Goal: Task Accomplishment & Management: Use online tool/utility

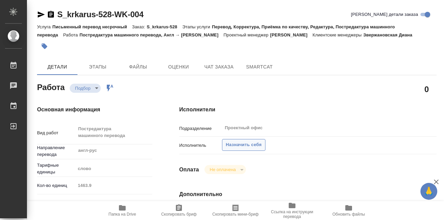
click at [254, 146] on span "Назначить себя" at bounding box center [244, 145] width 36 height 8
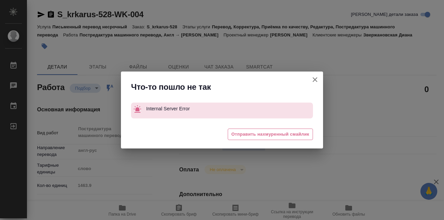
drag, startPoint x: 316, startPoint y: 77, endPoint x: 309, endPoint y: 79, distance: 7.0
click at [316, 77] on icon "button" at bounding box center [315, 80] width 8 height 8
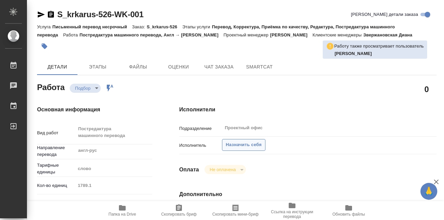
click at [238, 146] on span "Назначить себя" at bounding box center [244, 145] width 36 height 8
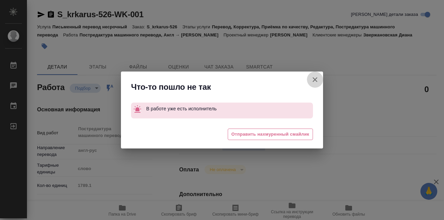
click at [314, 80] on icon "button" at bounding box center [315, 80] width 8 height 8
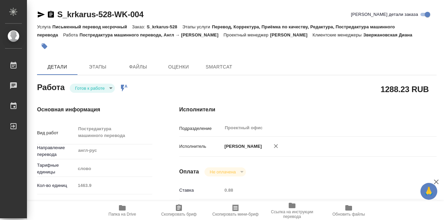
type textarea "x"
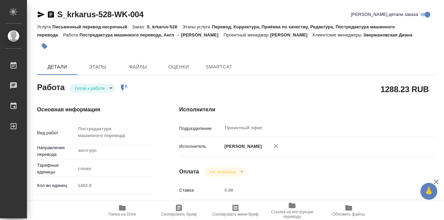
type textarea "x"
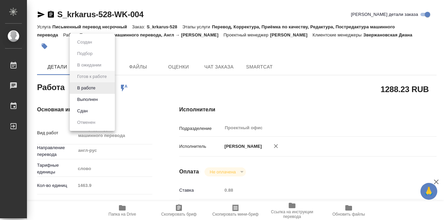
click at [111, 87] on body "🙏 .cls-1 fill:#fff; AWATERA Martynova Aleksandra Работы Чаты График Выйти S_krk…" at bounding box center [222, 110] width 444 height 220
type textarea "x"
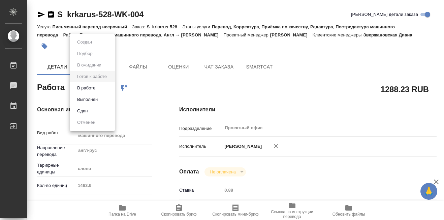
type textarea "x"
click at [84, 88] on button "В работе" at bounding box center [86, 87] width 22 height 7
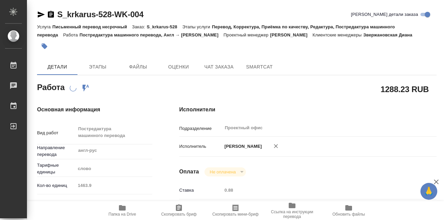
type textarea "x"
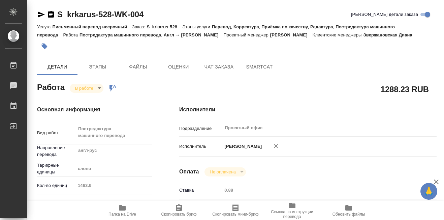
type textarea "x"
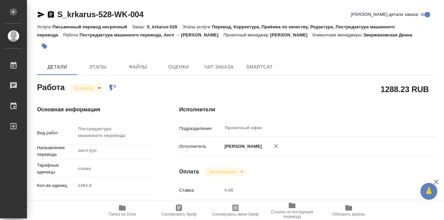
type textarea "x"
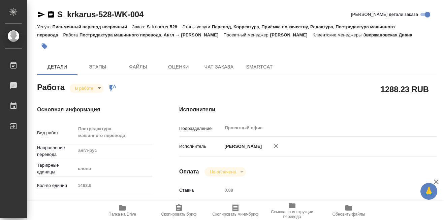
type textarea "x"
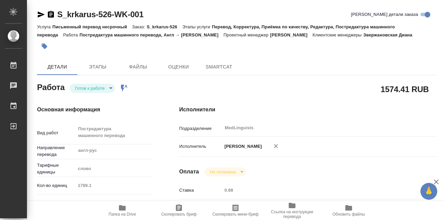
type textarea "x"
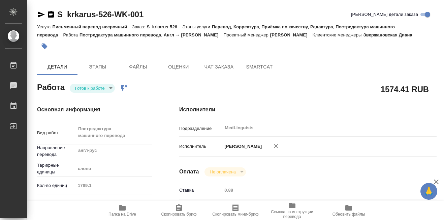
type textarea "x"
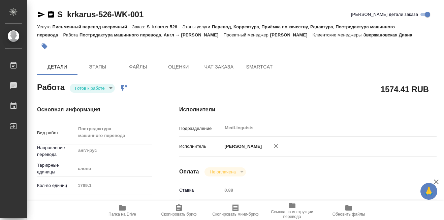
type textarea "x"
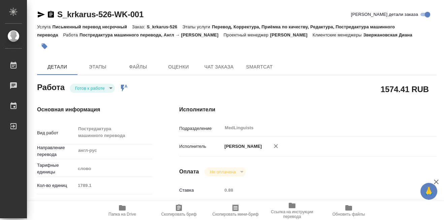
click at [110, 87] on body "🙏 .cls-1 fill:#fff; AWATERA [PERSON_NAME] 0 Чаты График Выйти S_krkarus-526-WK-…" at bounding box center [222, 110] width 444 height 220
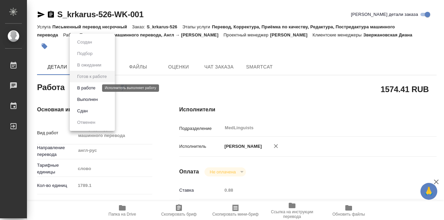
click at [94, 90] on button "В работе" at bounding box center [86, 87] width 22 height 7
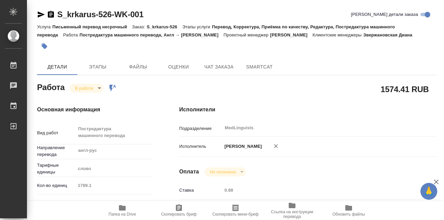
type textarea "x"
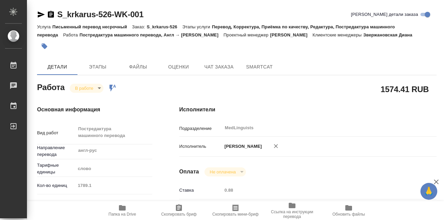
type textarea "x"
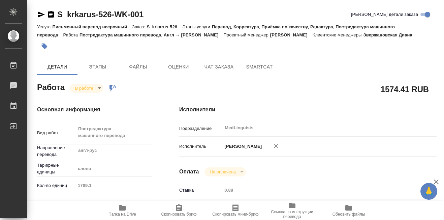
type textarea "x"
